Goal: Navigation & Orientation: Find specific page/section

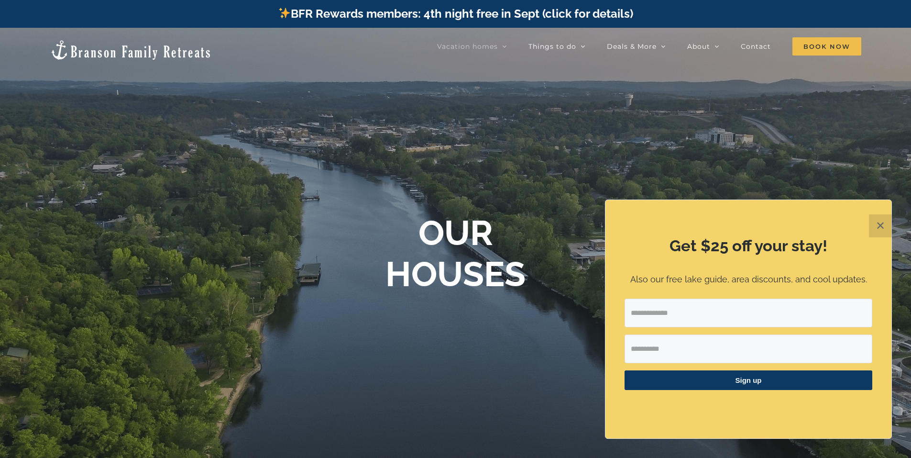
drag, startPoint x: 882, startPoint y: 224, endPoint x: 877, endPoint y: 222, distance: 5.6
click at [881, 224] on button "✕" at bounding box center [880, 225] width 23 height 23
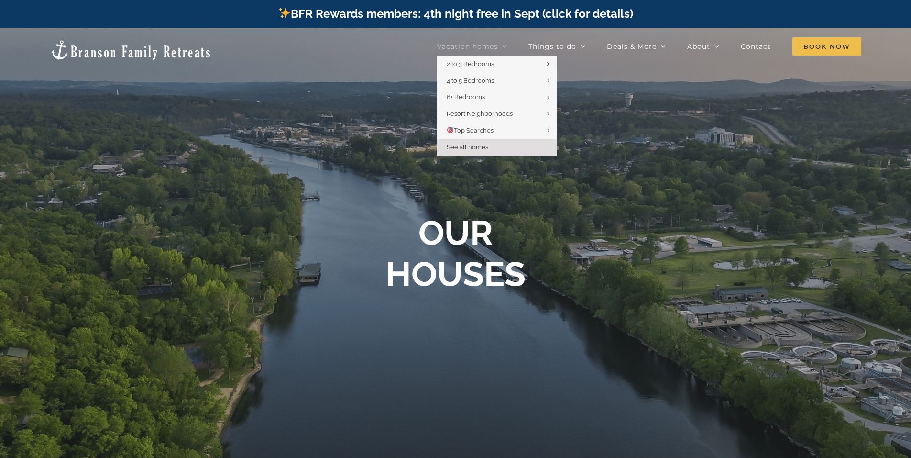
click at [505, 38] on link "Vacation homes" at bounding box center [472, 46] width 70 height 19
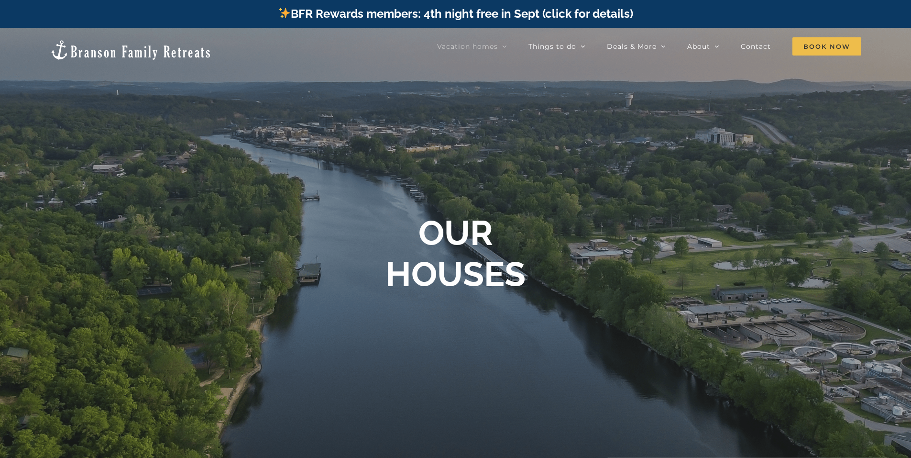
click at [783, 222] on div "OUR HOUSES" at bounding box center [455, 256] width 911 height 89
